Goal: Navigation & Orientation: Find specific page/section

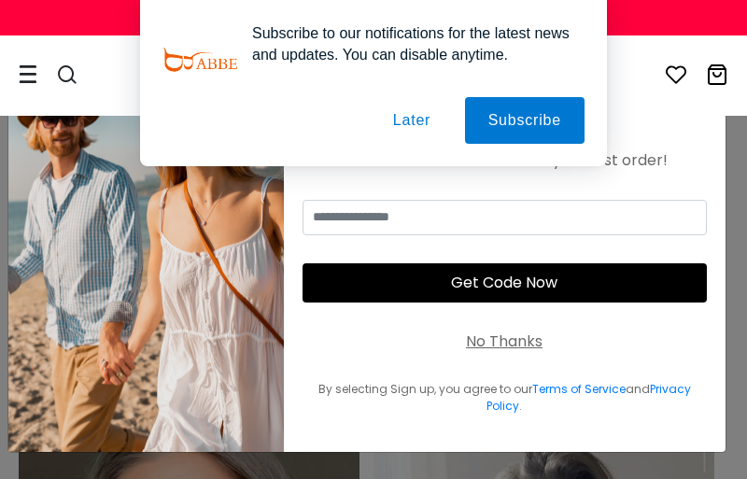
scroll to position [4688, 0]
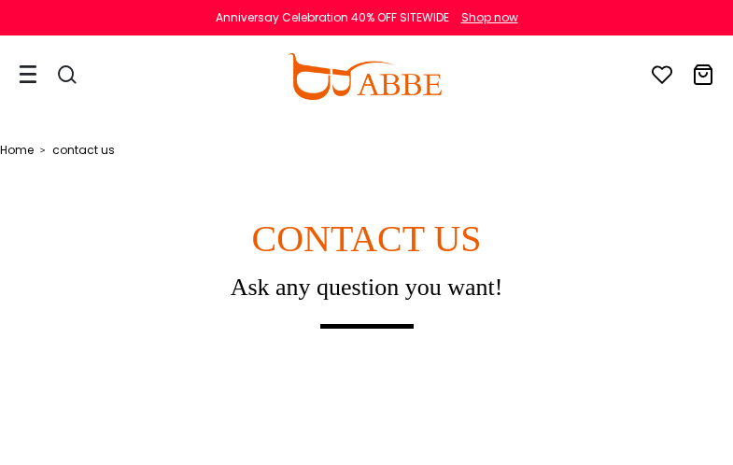
scroll to position [1404, 0]
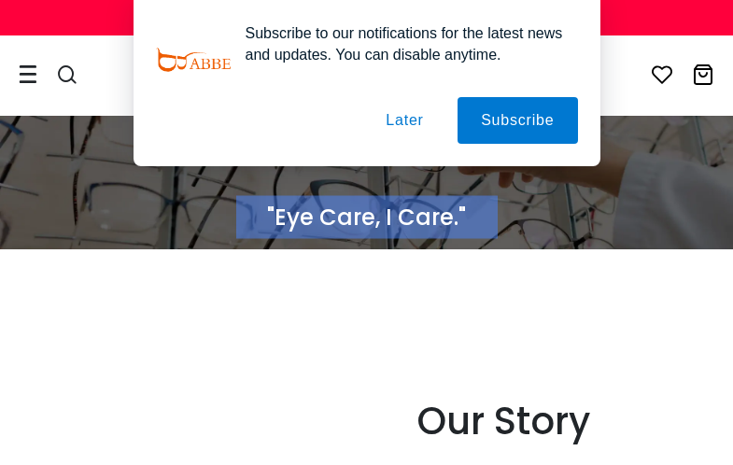
scroll to position [3868, 0]
